Goal: Transaction & Acquisition: Purchase product/service

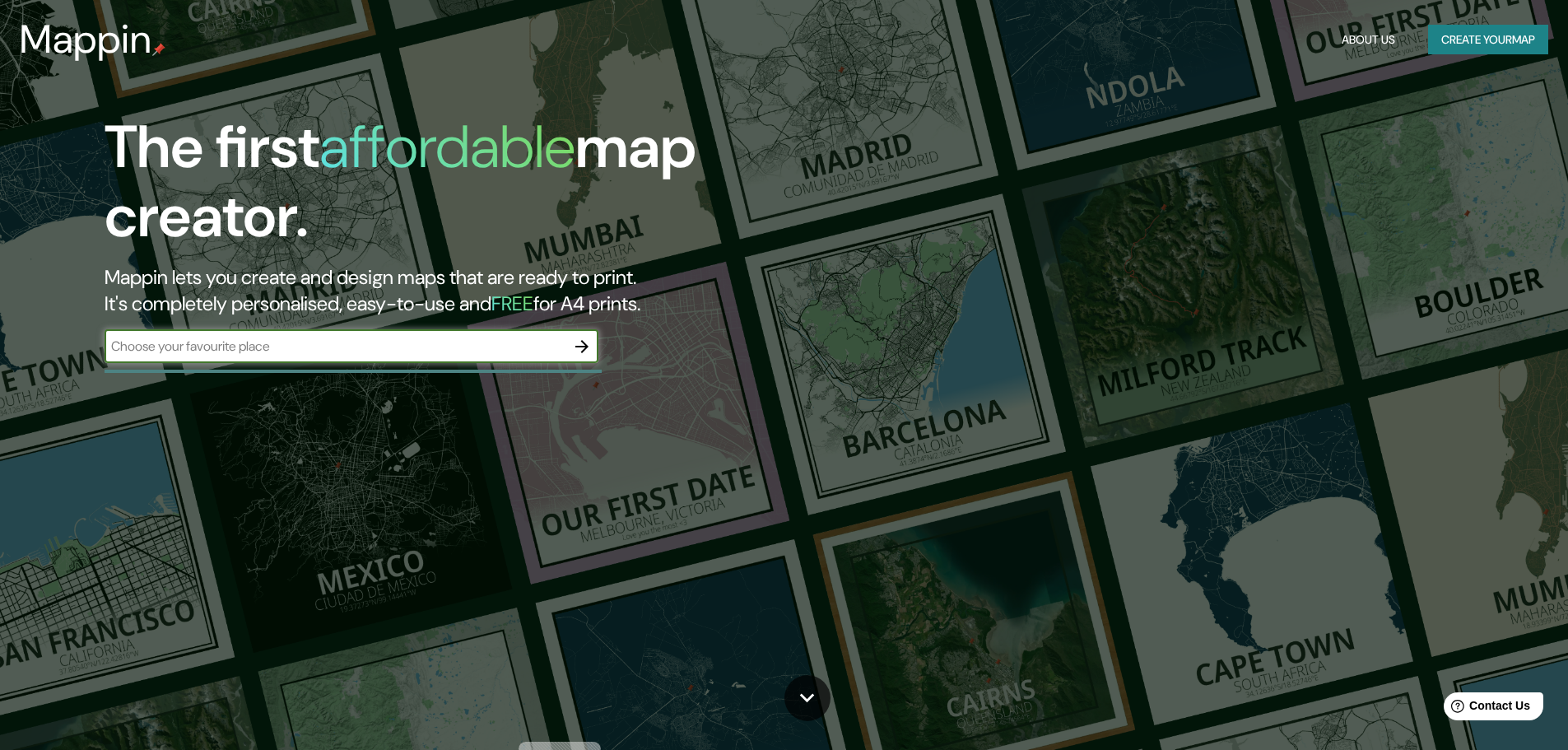
click at [459, 350] on input "text" at bounding box center [334, 346] width 461 height 19
type input "[GEOGRAPHIC_DATA]"
click at [581, 338] on icon "button" at bounding box center [581, 346] width 20 height 20
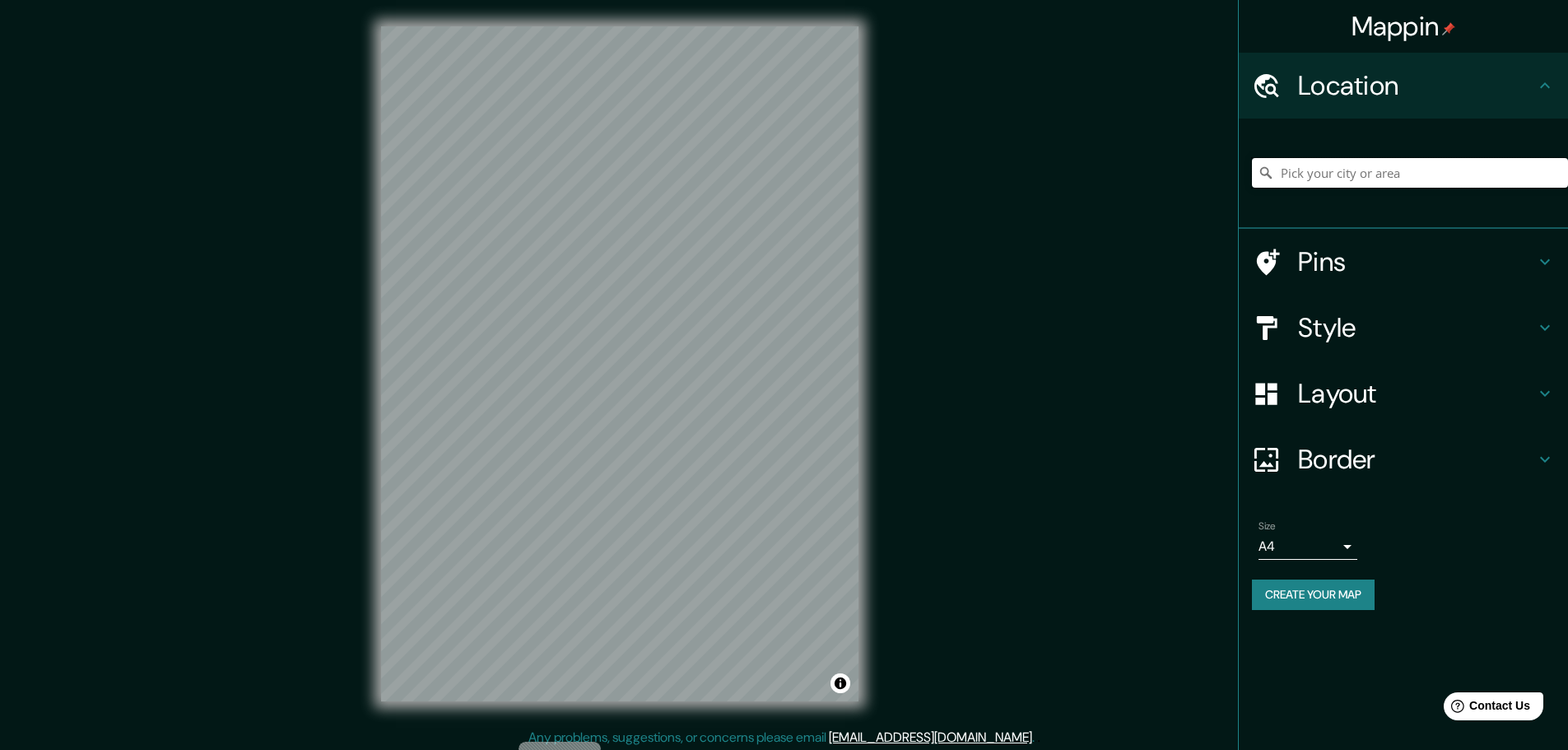
click at [1341, 179] on input "Pick your city or area" at bounding box center [1410, 172] width 316 height 29
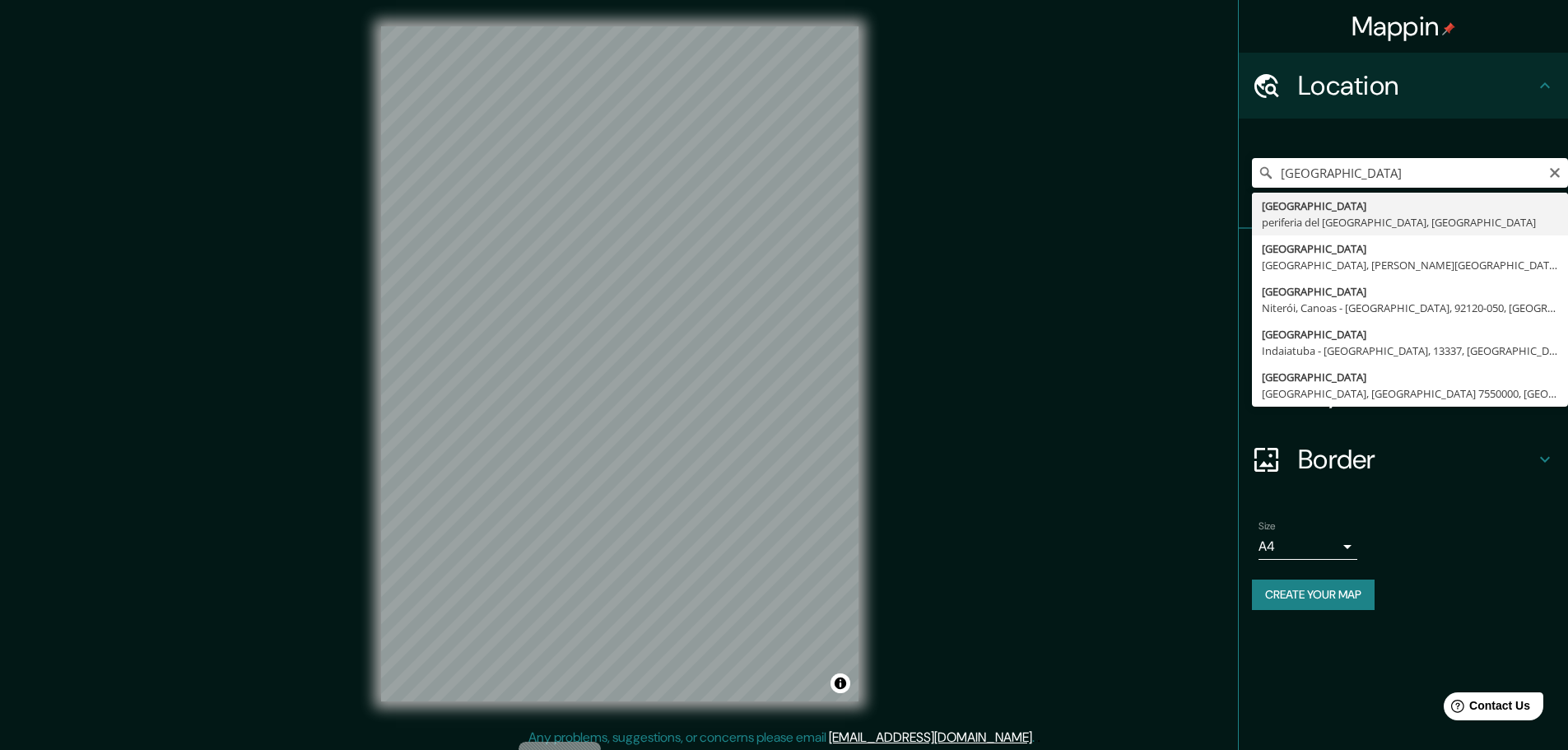
type input "[GEOGRAPHIC_DATA], periferia del [GEOGRAPHIC_DATA], [GEOGRAPHIC_DATA]"
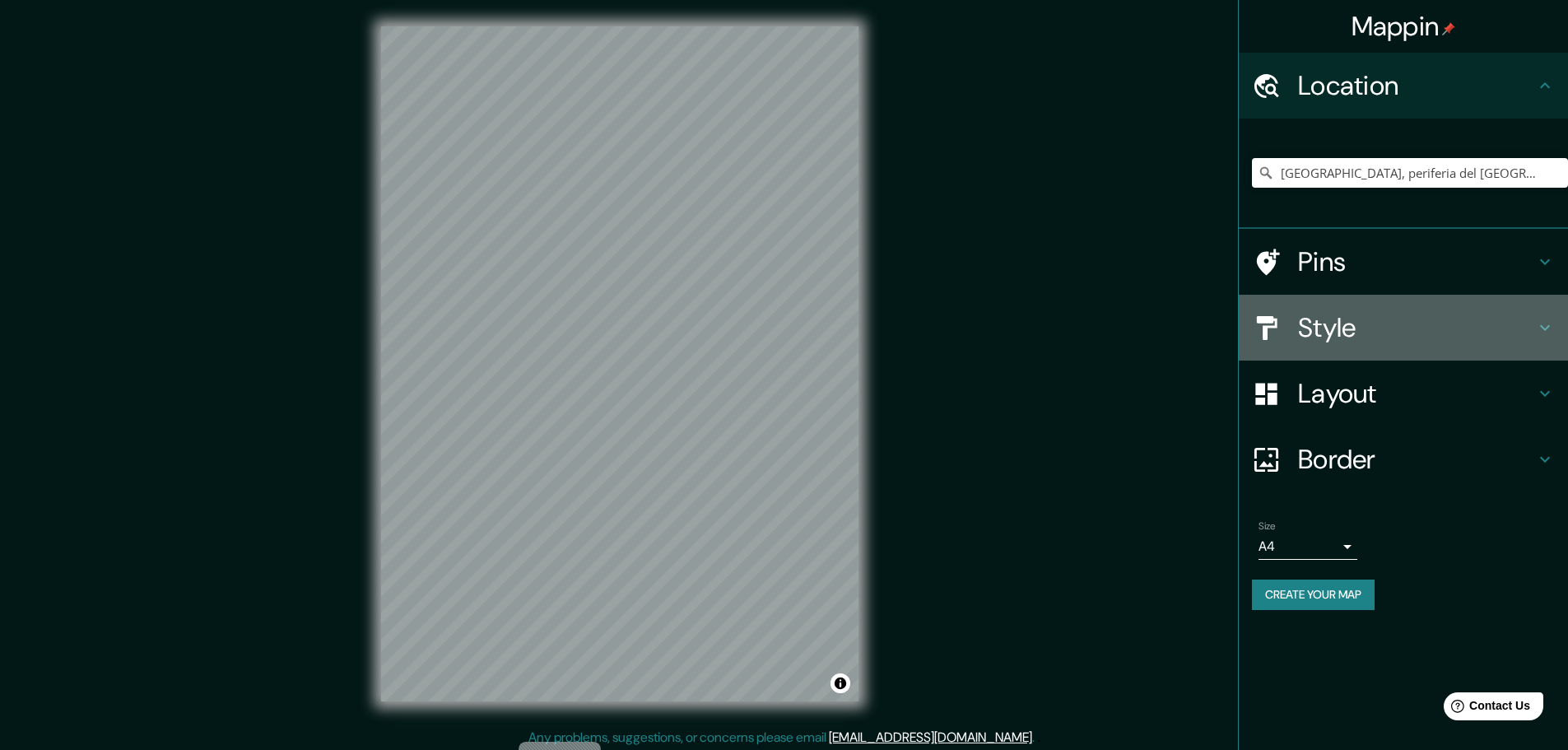
click at [1353, 297] on div "Style" at bounding box center [1403, 328] width 330 height 66
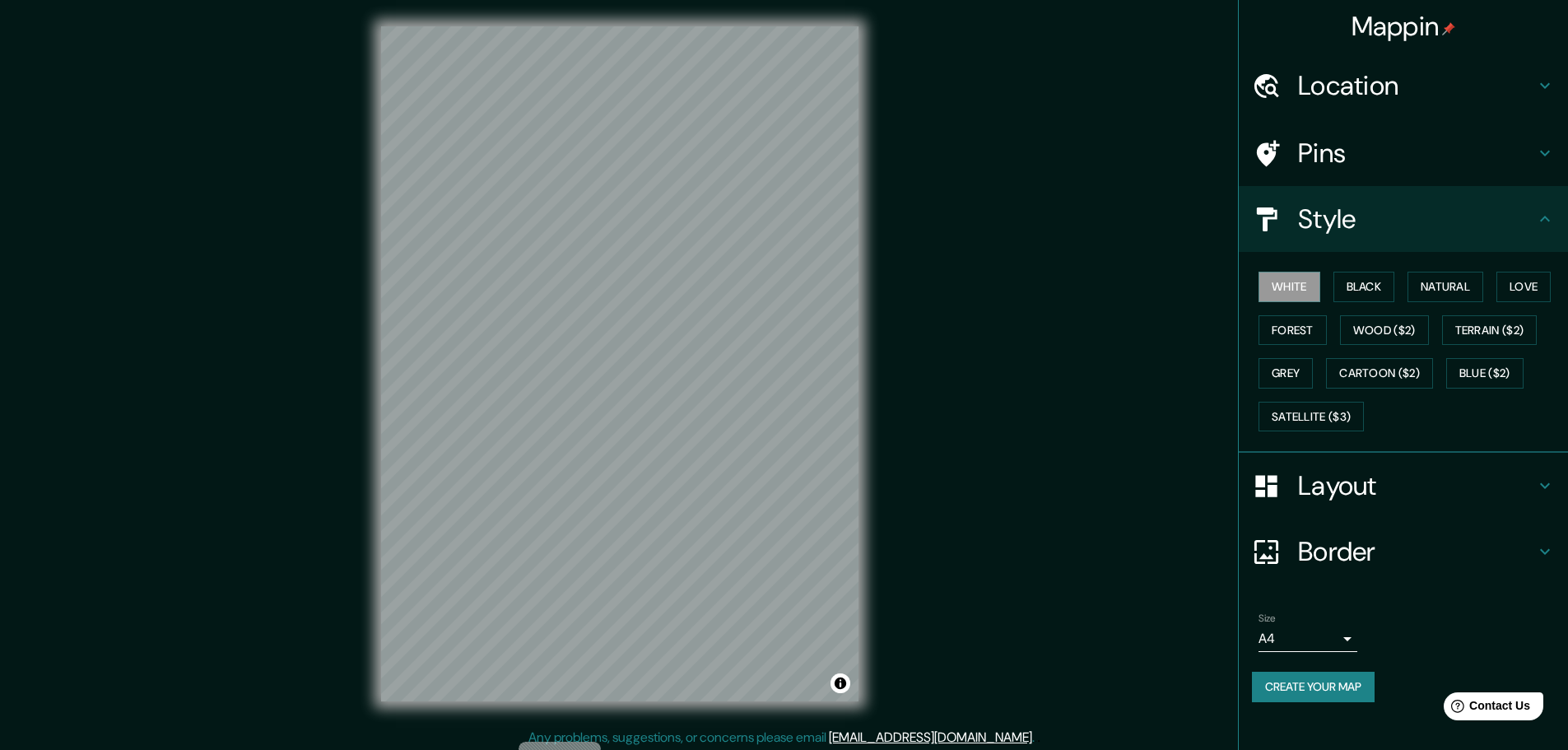
click at [1326, 399] on div "White Black Natural Love Forest Wood ($2) Terrain ($2) Grey Cartoon ($2) Blue (…" at bounding box center [1410, 351] width 316 height 173
click at [1318, 414] on button "Satellite ($3)" at bounding box center [1311, 416] width 105 height 30
click at [1407, 387] on button "Cartoon ($2)" at bounding box center [1380, 373] width 107 height 30
